Goal: Information Seeking & Learning: Learn about a topic

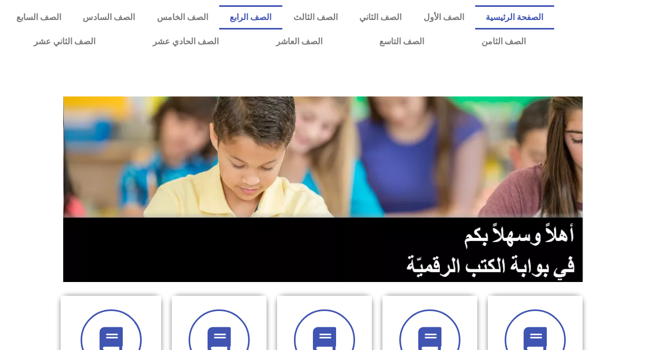
click at [265, 19] on link "الصف الرابع" at bounding box center [251, 17] width 64 height 24
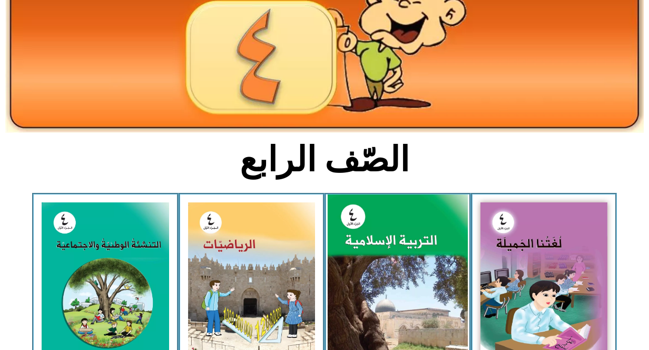
scroll to position [211, 0]
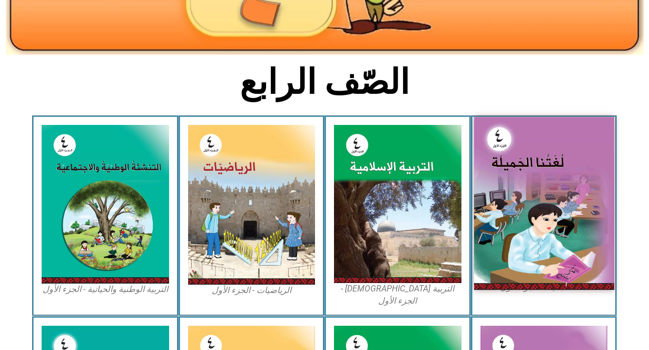
click at [568, 164] on img at bounding box center [544, 203] width 140 height 172
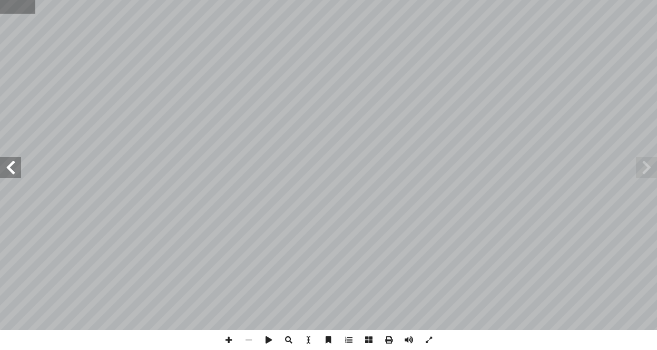
click at [23, 9] on input "text" at bounding box center [17, 7] width 35 height 14
click at [21, 8] on input "text" at bounding box center [17, 7] width 35 height 14
click at [13, 11] on input "text" at bounding box center [17, 7] width 35 height 14
type input "**"
click at [11, 177] on span at bounding box center [10, 167] width 21 height 21
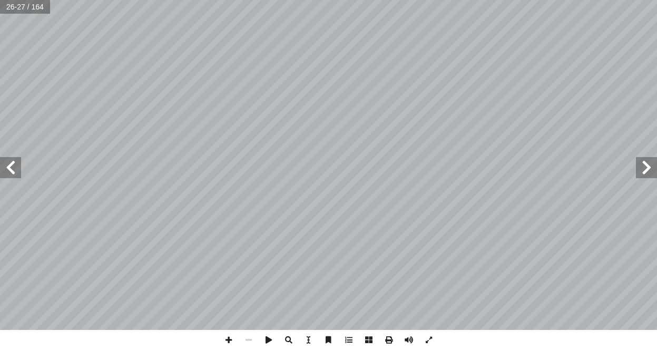
click at [11, 177] on span at bounding box center [10, 167] width 21 height 21
click at [8, 172] on span at bounding box center [10, 167] width 21 height 21
click at [651, 162] on span at bounding box center [646, 167] width 21 height 21
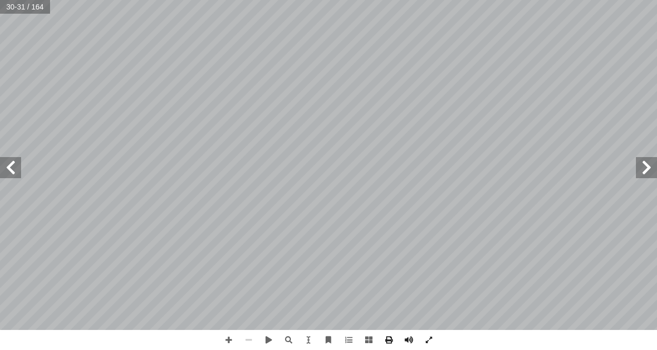
click at [11, 167] on span at bounding box center [10, 167] width 21 height 21
click at [11, 169] on span at bounding box center [10, 167] width 21 height 21
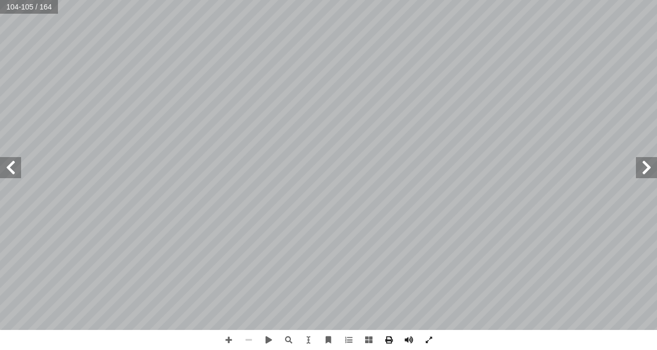
click at [11, 169] on span at bounding box center [10, 167] width 21 height 21
click at [641, 170] on span at bounding box center [646, 167] width 21 height 21
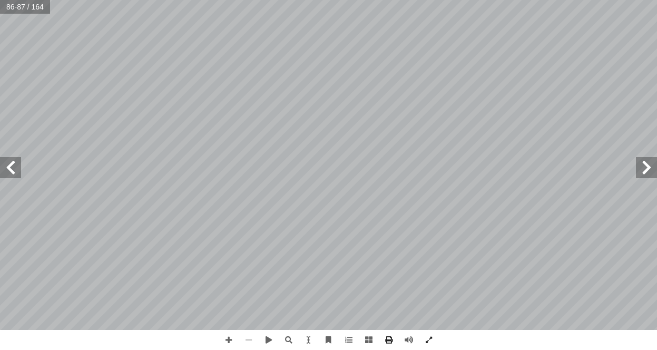
click at [641, 170] on span at bounding box center [646, 167] width 21 height 21
click at [647, 169] on span at bounding box center [646, 167] width 21 height 21
click at [654, 160] on span at bounding box center [646, 167] width 21 height 21
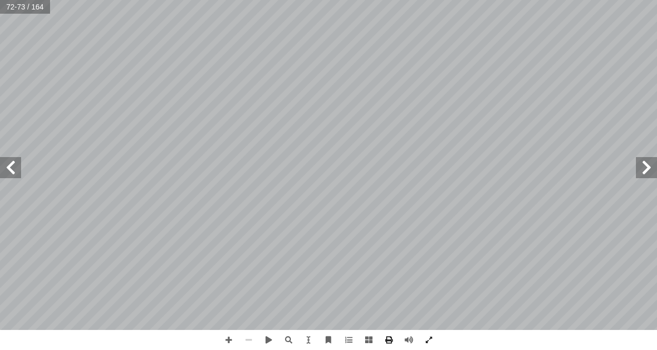
click at [650, 175] on span at bounding box center [646, 167] width 21 height 21
click at [648, 171] on span at bounding box center [646, 167] width 21 height 21
click at [649, 172] on span at bounding box center [646, 167] width 21 height 21
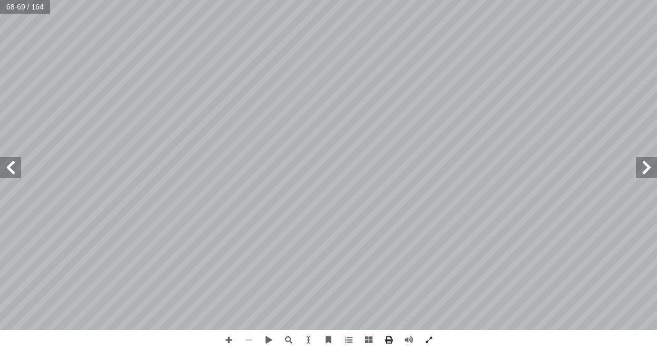
click at [649, 172] on span at bounding box center [646, 167] width 21 height 21
click at [650, 168] on span at bounding box center [646, 167] width 21 height 21
click at [647, 160] on div "٥٠ ي ِ ف َ ك ِ زم��ئ َ مام ٔ ا َ ك ِ دور ِ داء ٔ با ْ م ُ ! ق ِ دوار ٔ ��ا ُ دا…" at bounding box center [328, 165] width 657 height 330
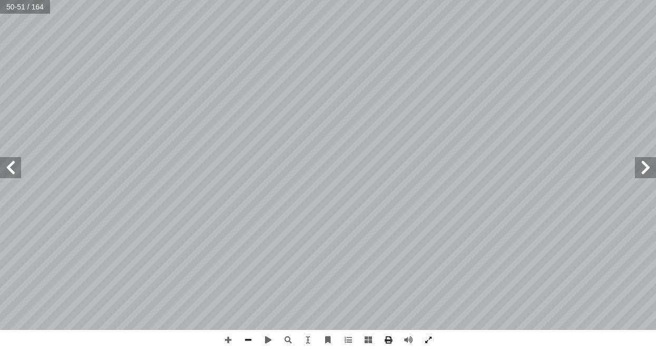
click at [647, 167] on span at bounding box center [645, 167] width 21 height 21
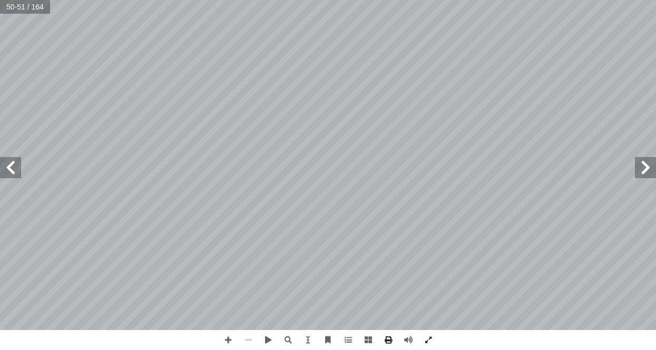
click at [647, 167] on span at bounding box center [645, 167] width 21 height 21
click at [637, 163] on span at bounding box center [645, 167] width 21 height 21
click at [227, 343] on span at bounding box center [228, 340] width 20 height 20
click at [0, 96] on html "الصفحة الرئيسية الصف الأول الصف الثاني الصف الثالث الصف الرابع الصف الخامس الصف…" at bounding box center [330, 48] width 661 height 96
